Goal: Check status: Check status

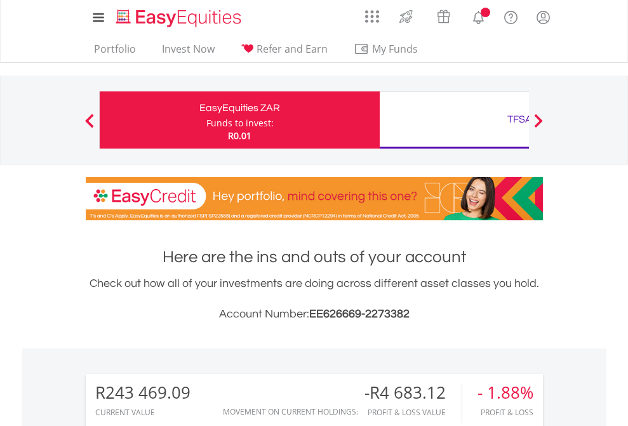
scroll to position [122, 199]
click at [206, 120] on div "Funds to invest:" at bounding box center [239, 123] width 67 height 13
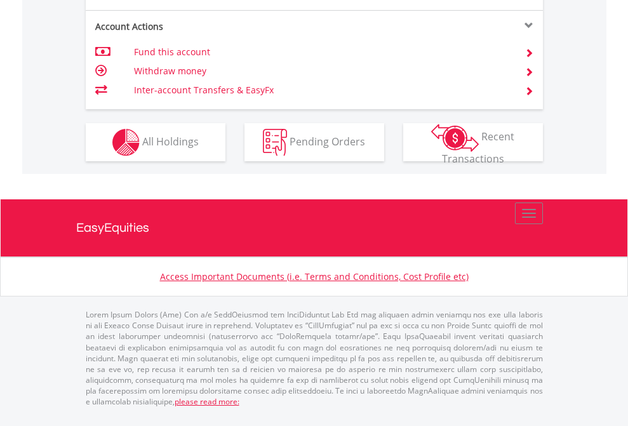
scroll to position [1217, 0]
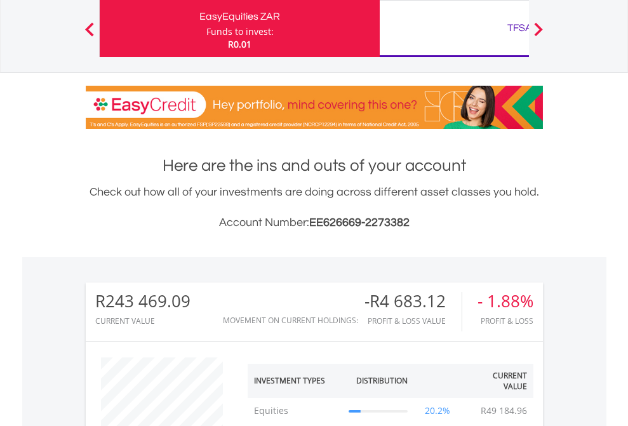
click at [454, 29] on div "TFSA" at bounding box center [519, 28] width 265 height 18
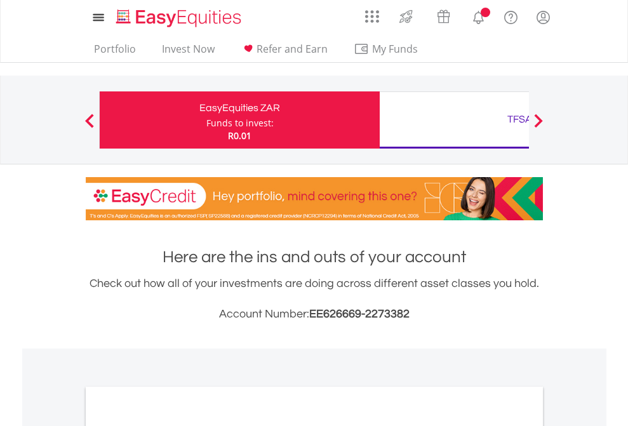
scroll to position [763, 0]
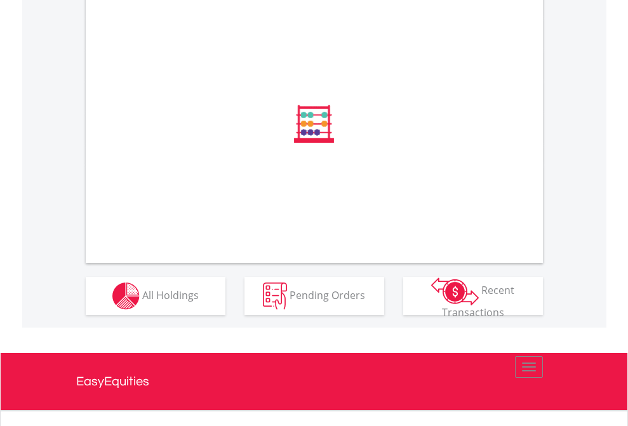
click at [142, 301] on span "All Holdings" at bounding box center [170, 294] width 56 height 14
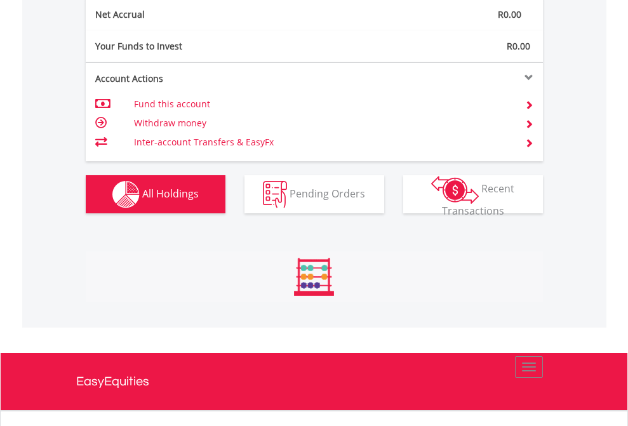
scroll to position [122, 199]
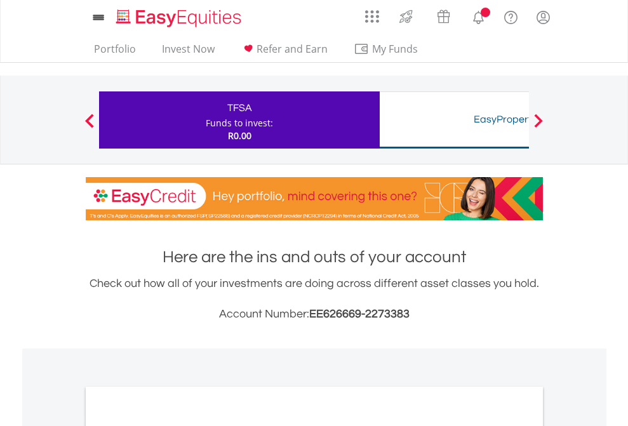
scroll to position [763, 0]
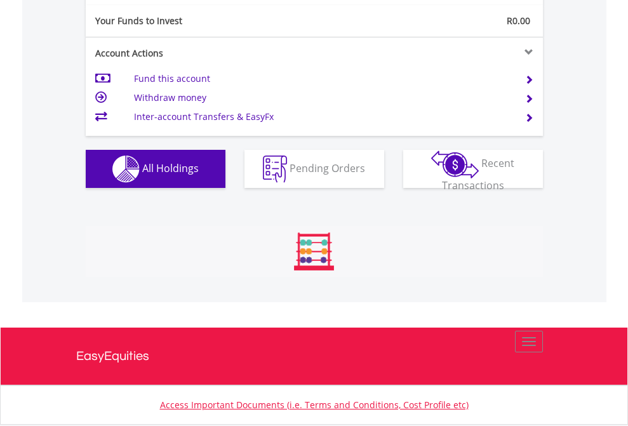
scroll to position [1411, 0]
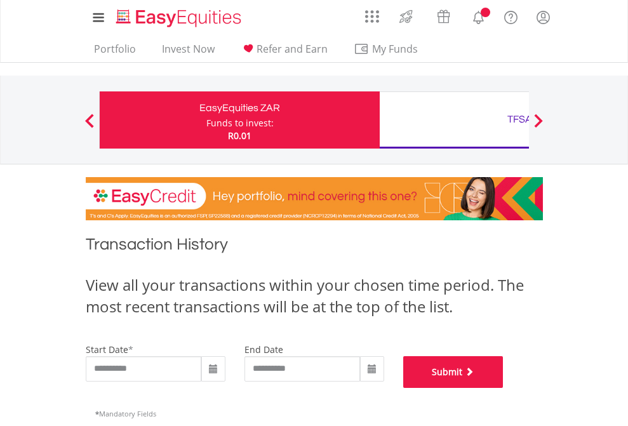
click at [503, 388] on button "Submit" at bounding box center [453, 372] width 100 height 32
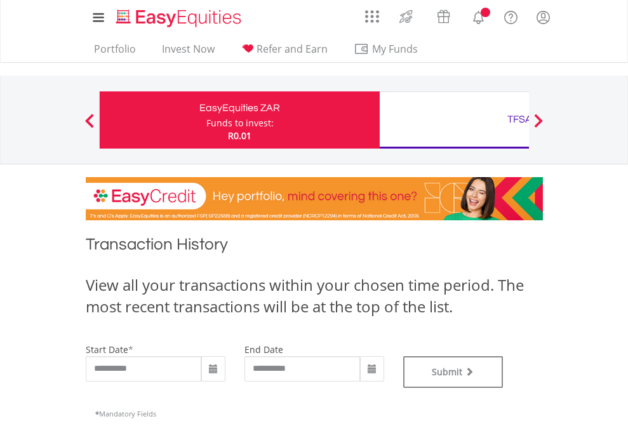
click at [454, 120] on div "TFSA" at bounding box center [519, 119] width 265 height 18
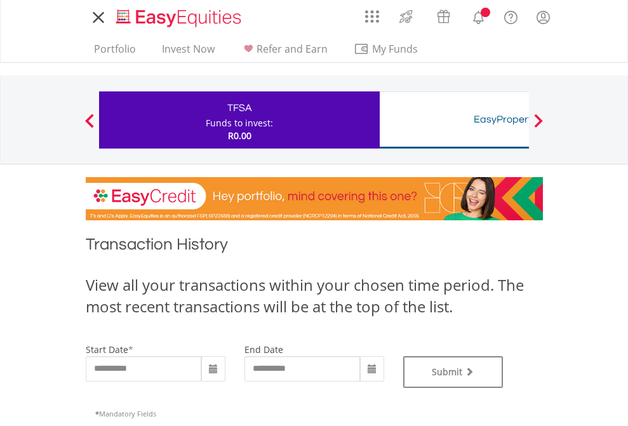
type input "**********"
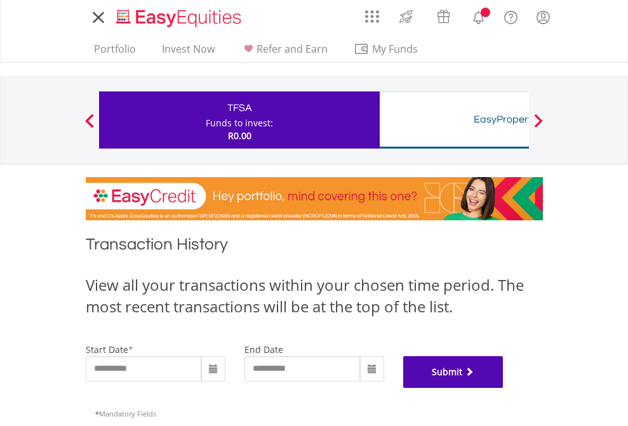
click at [503, 388] on button "Submit" at bounding box center [453, 372] width 100 height 32
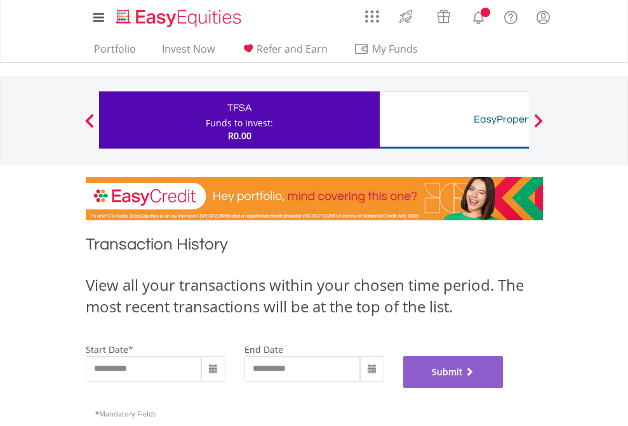
scroll to position [515, 0]
